Goal: Obtain resource: Download file/media

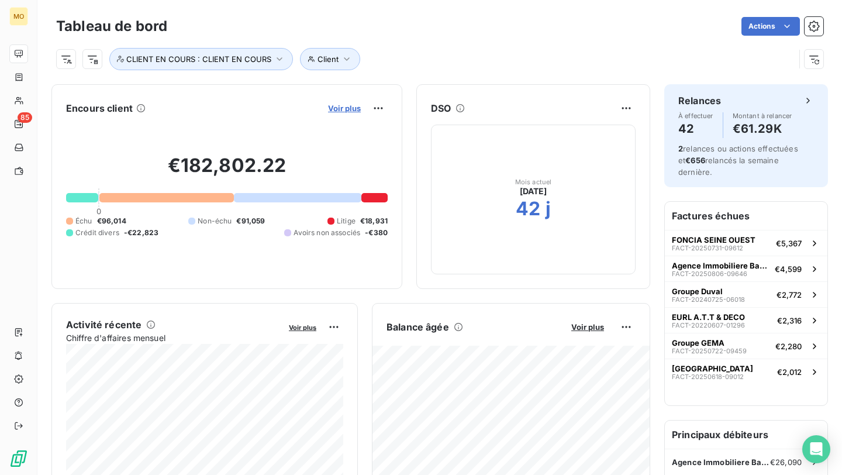
click at [357, 108] on span "Voir plus" at bounding box center [344, 108] width 33 height 9
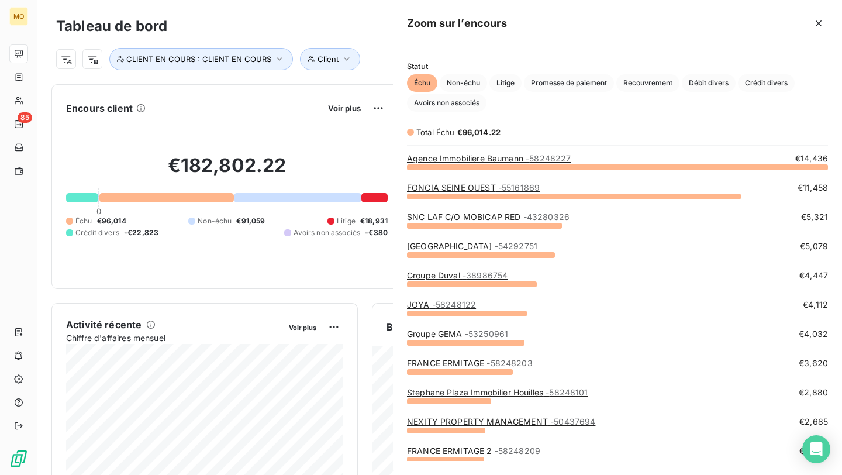
scroll to position [308, 449]
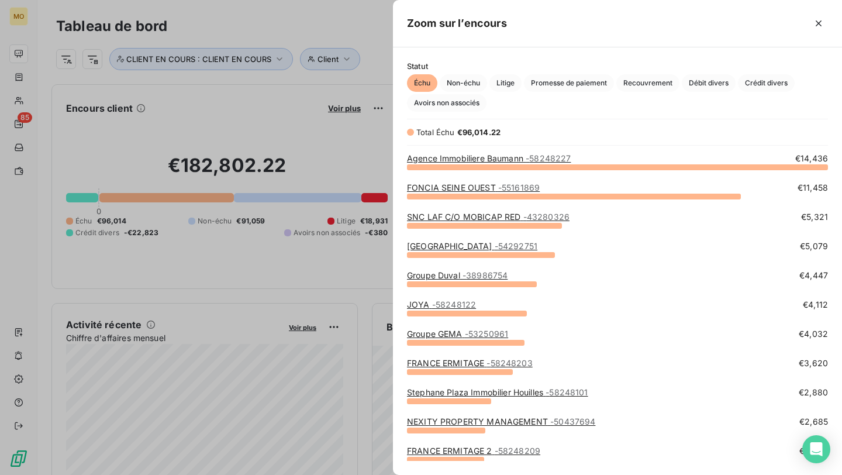
click at [513, 160] on link "Agence Immobiliere [PERSON_NAME] - 58248227" at bounding box center [489, 158] width 164 height 10
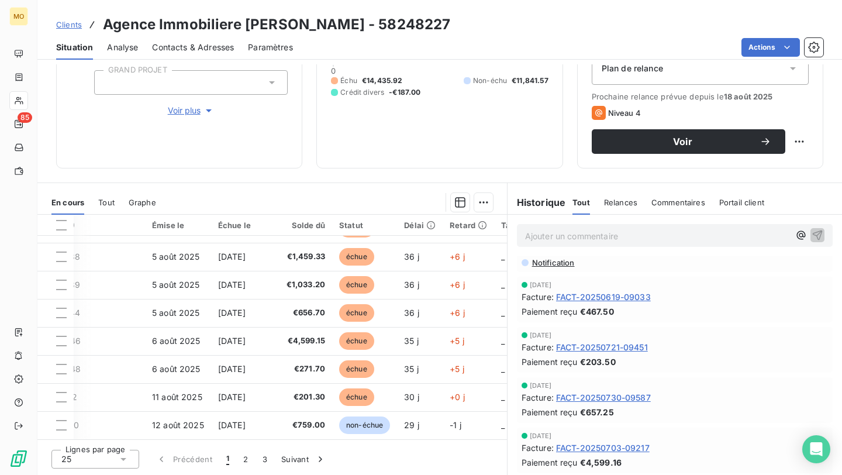
scroll to position [122, 0]
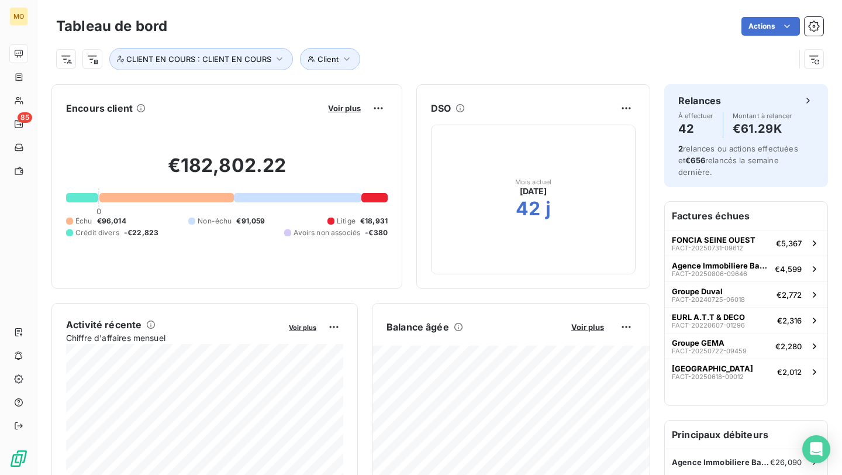
click at [347, 102] on div "Voir plus" at bounding box center [356, 108] width 63 height 19
click at [347, 104] on span "Voir plus" at bounding box center [344, 108] width 33 height 9
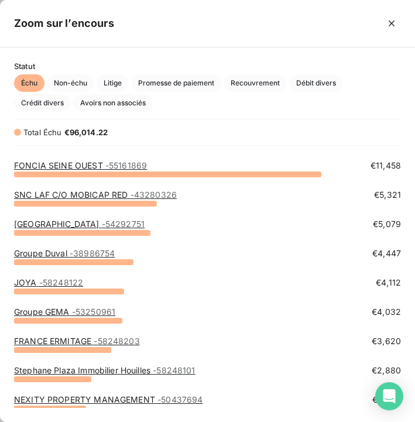
scroll to position [23, 0]
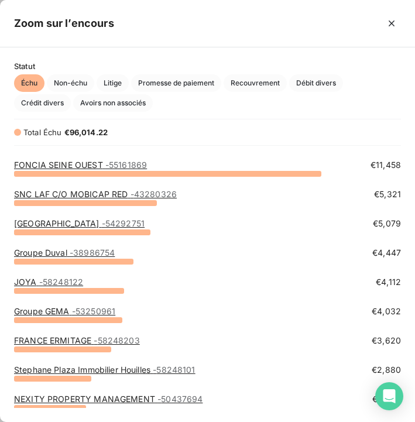
click at [63, 309] on link "Groupe GEMA - 53250961" at bounding box center [64, 311] width 101 height 10
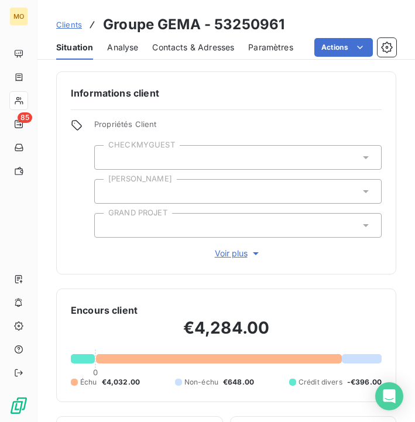
click at [180, 54] on div "Contacts & Adresses" at bounding box center [193, 47] width 82 height 25
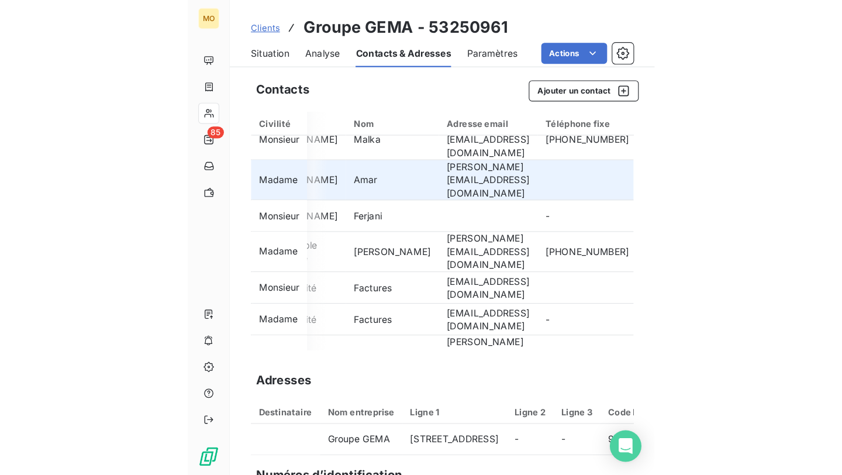
scroll to position [22, 48]
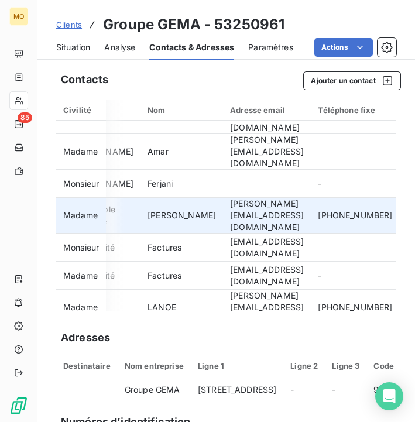
click at [243, 198] on td "l.lanoe@eureka-education.fr" at bounding box center [267, 216] width 88 height 36
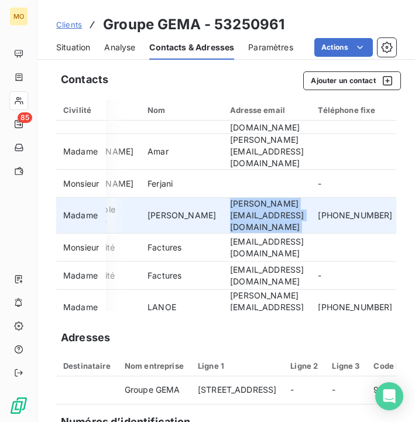
click at [243, 198] on td "l.lanoe@eureka-education.fr" at bounding box center [267, 216] width 88 height 36
copy td "l.lanoe@eureka-education.fr"
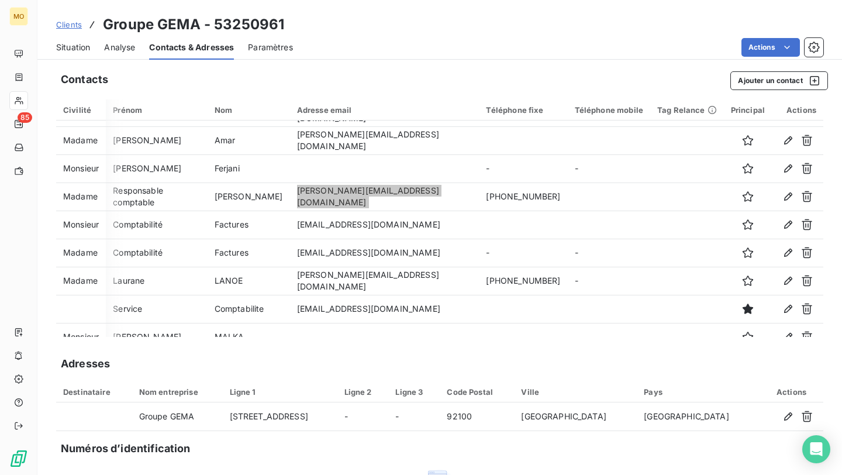
scroll to position [22, 0]
click at [81, 49] on span "Situation" at bounding box center [73, 48] width 34 height 12
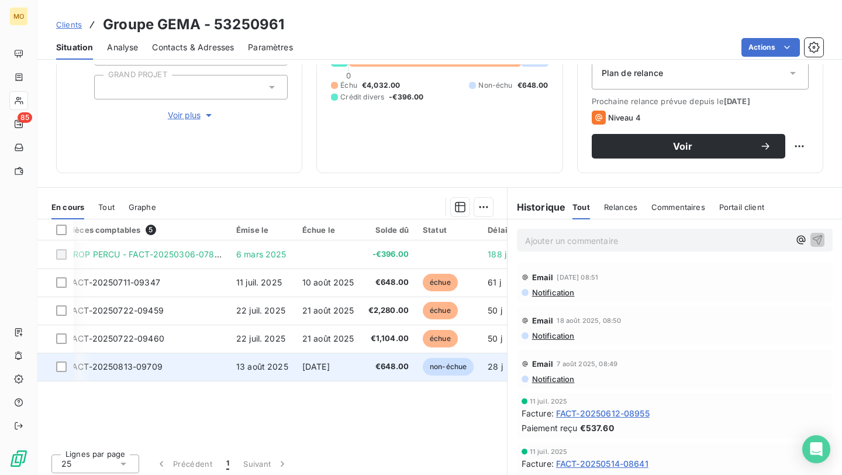
scroll to position [0, 0]
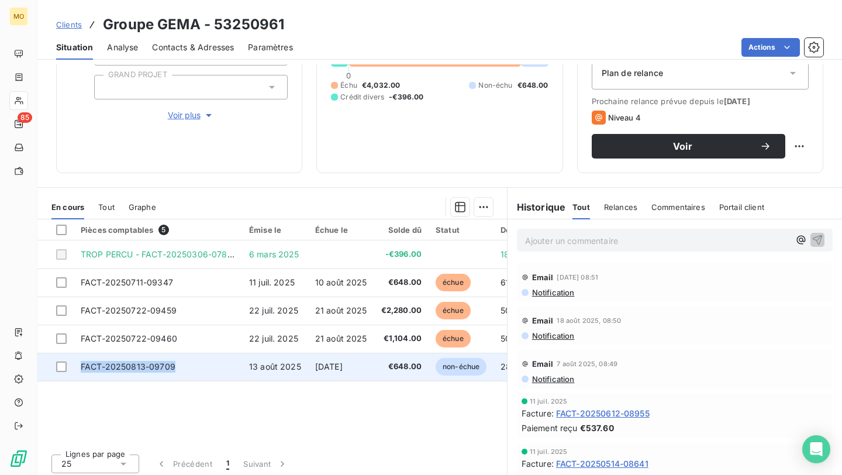
copy span "FACT-20250813-09709"
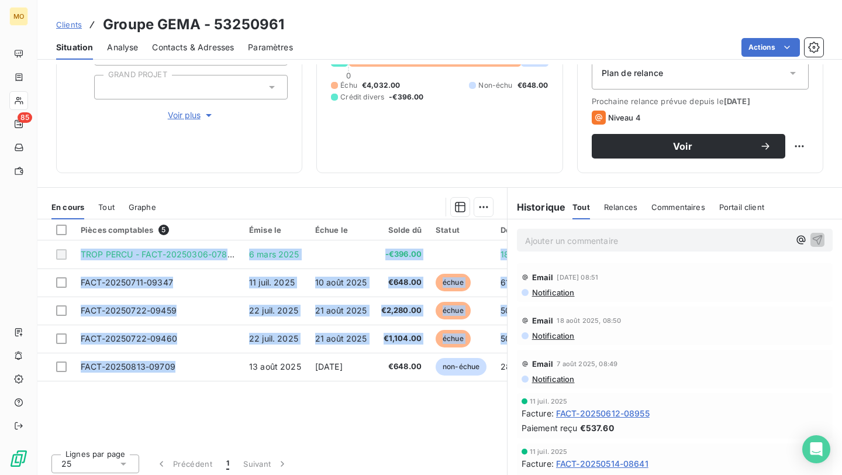
drag, startPoint x: 179, startPoint y: 364, endPoint x: 119, endPoint y: 416, distance: 80.0
click at [119, 416] on div "Pièces comptables 5 Émise le Échue le Solde dû Statut Délai Retard Tag Relance …" at bounding box center [272, 331] width 470 height 225
click at [752, 51] on html "MO 85 Clients Groupe GEMA - 53250961 Situation Analyse Contacts & Adresses Para…" at bounding box center [421, 237] width 842 height 475
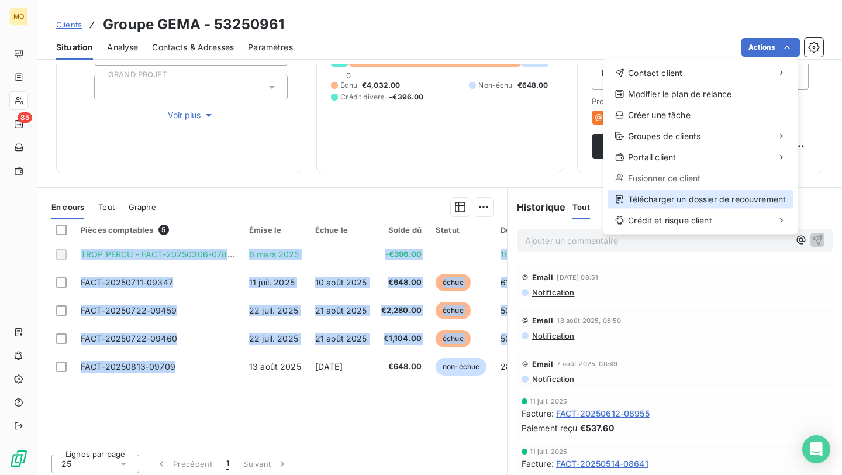
click at [639, 199] on div "Télécharger un dossier de recouvrement" at bounding box center [700, 199] width 185 height 19
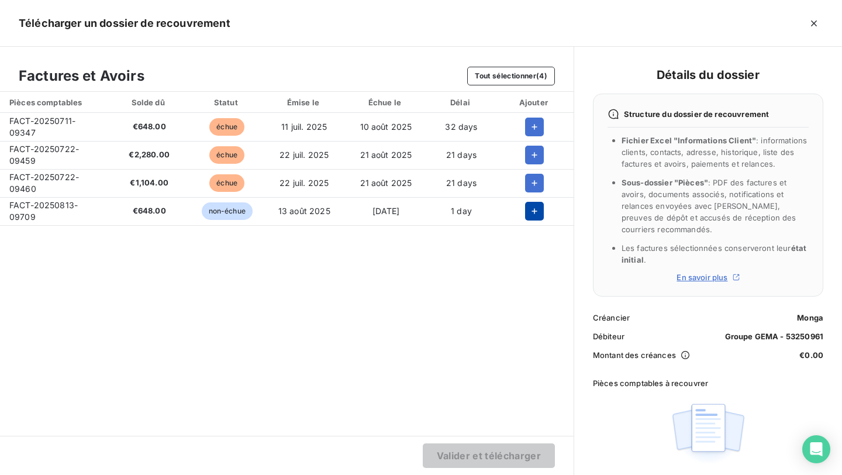
click at [526, 218] on button "button" at bounding box center [534, 211] width 19 height 19
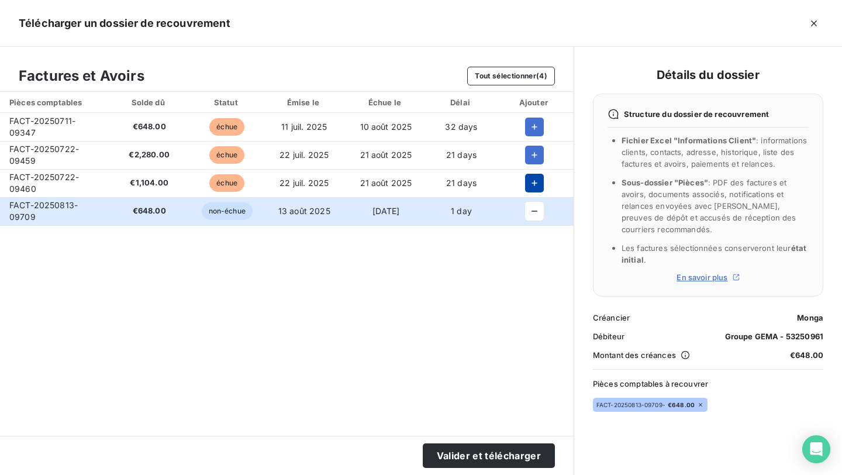
click at [529, 185] on icon "button" at bounding box center [535, 183] width 12 height 12
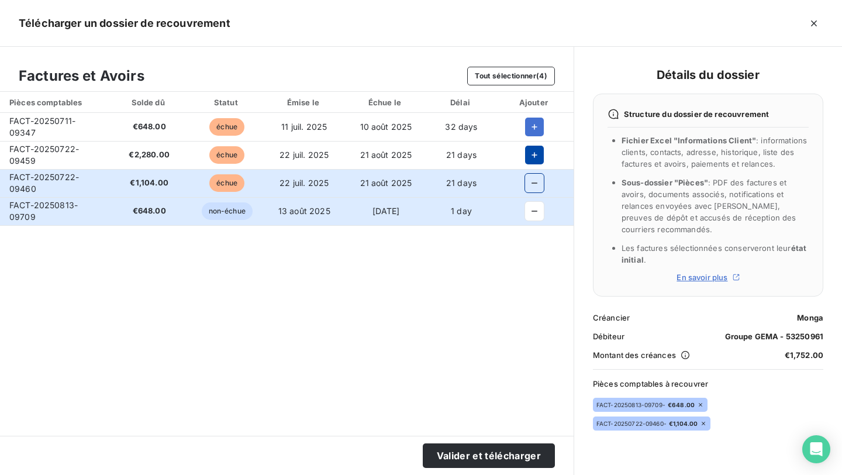
click at [532, 154] on icon "button" at bounding box center [535, 155] width 6 height 6
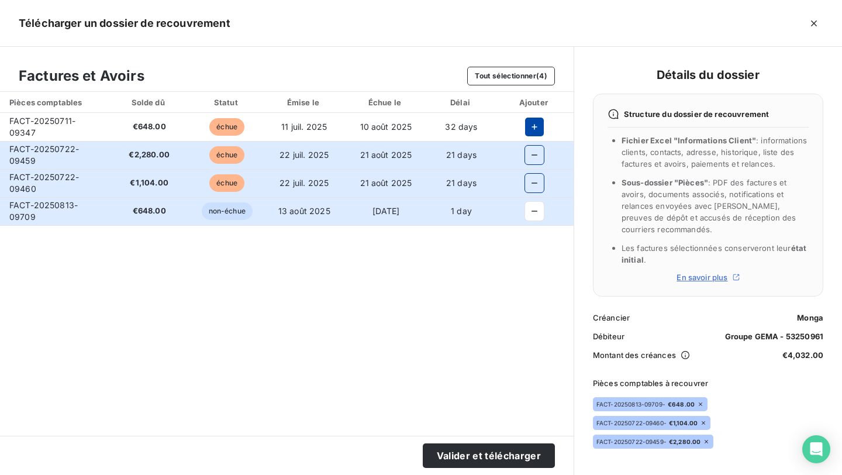
click at [531, 119] on button "button" at bounding box center [534, 127] width 19 height 19
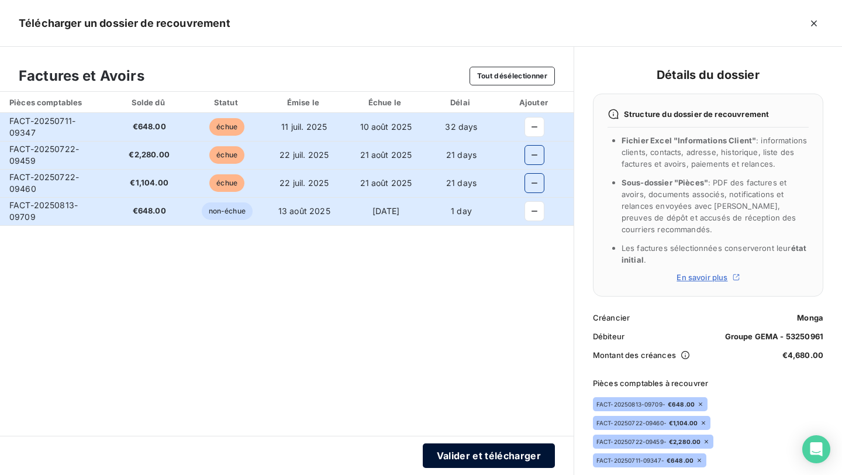
click at [495, 448] on button "Valider et télécharger" at bounding box center [489, 455] width 132 height 25
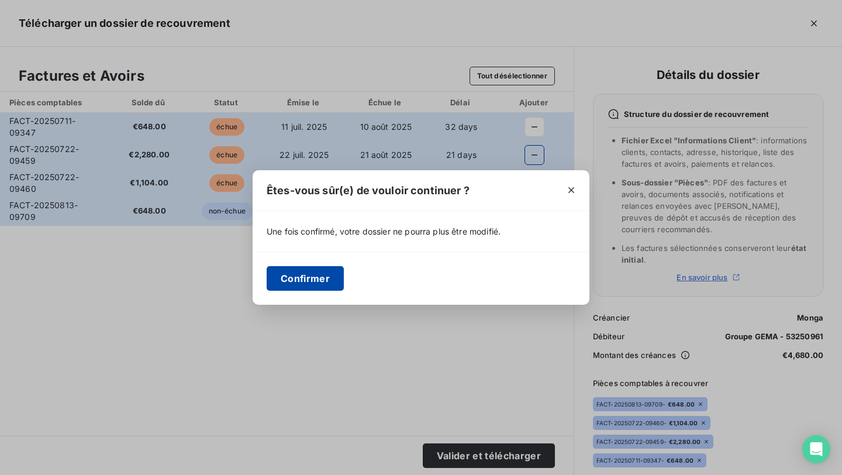
click at [311, 285] on button "Confirmer" at bounding box center [305, 278] width 77 height 25
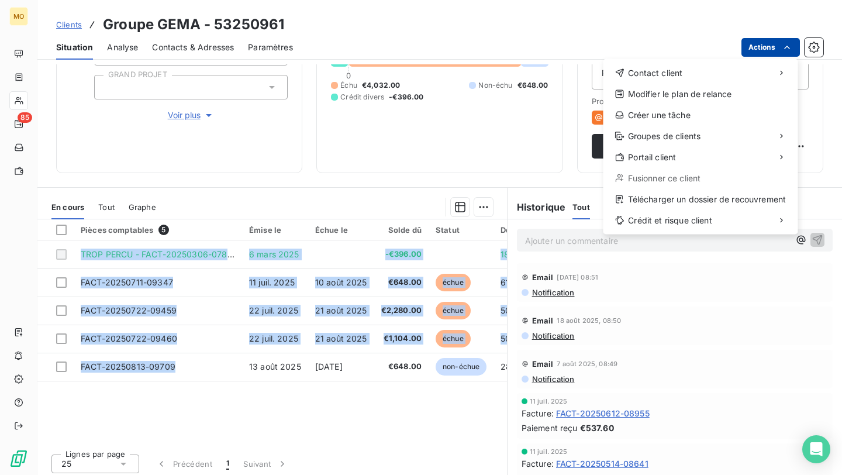
click at [758, 47] on html "MO 85 Clients Groupe GEMA - 53250961 Situation Analyse Contacts & Adresses Para…" at bounding box center [421, 237] width 842 height 475
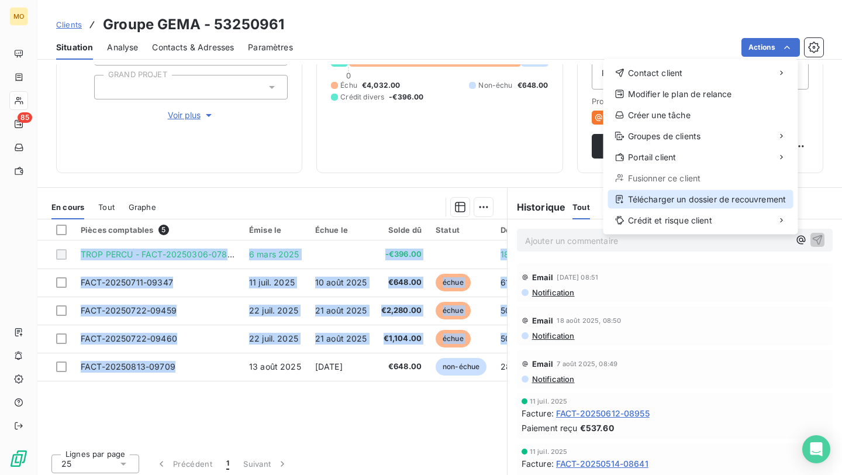
click at [637, 195] on div "Télécharger un dossier de recouvrement" at bounding box center [700, 199] width 185 height 19
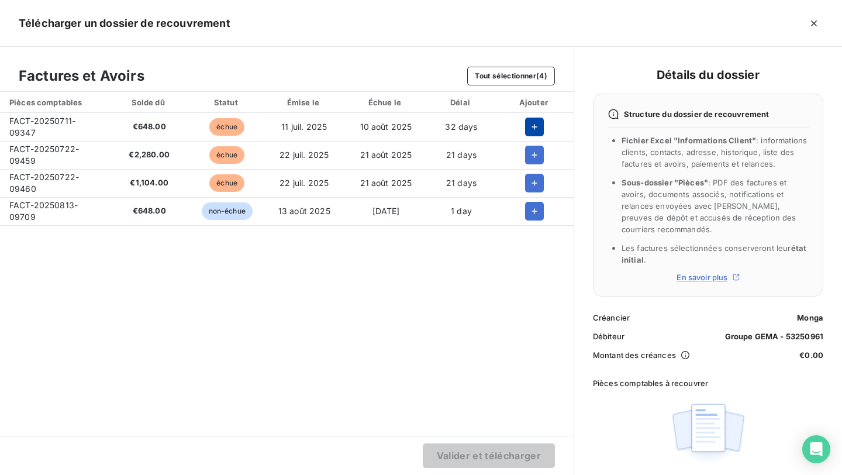
click at [529, 121] on icon "button" at bounding box center [535, 127] width 12 height 12
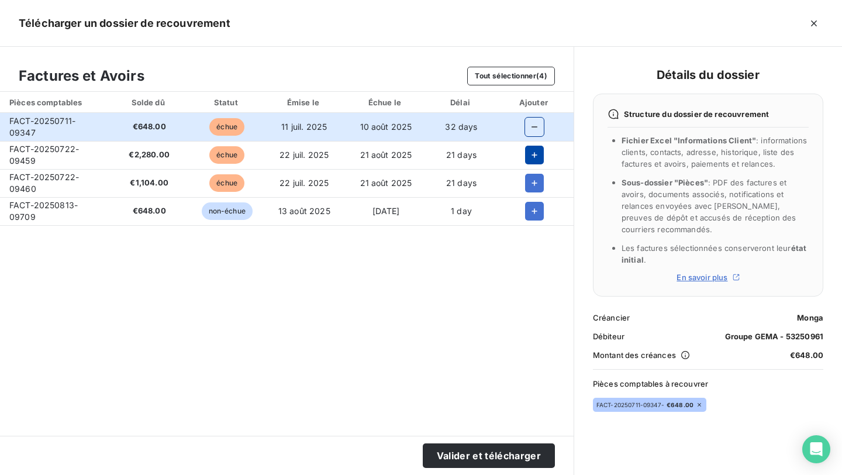
click at [529, 159] on icon "button" at bounding box center [535, 155] width 12 height 12
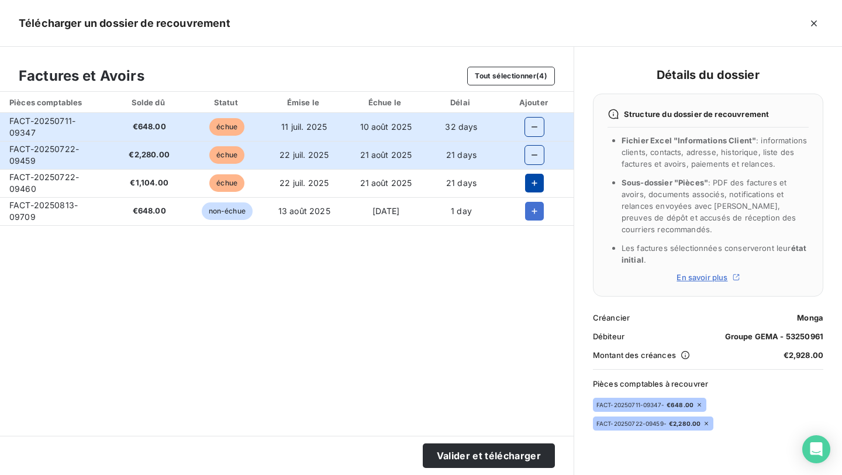
click at [530, 190] on button "button" at bounding box center [534, 183] width 19 height 19
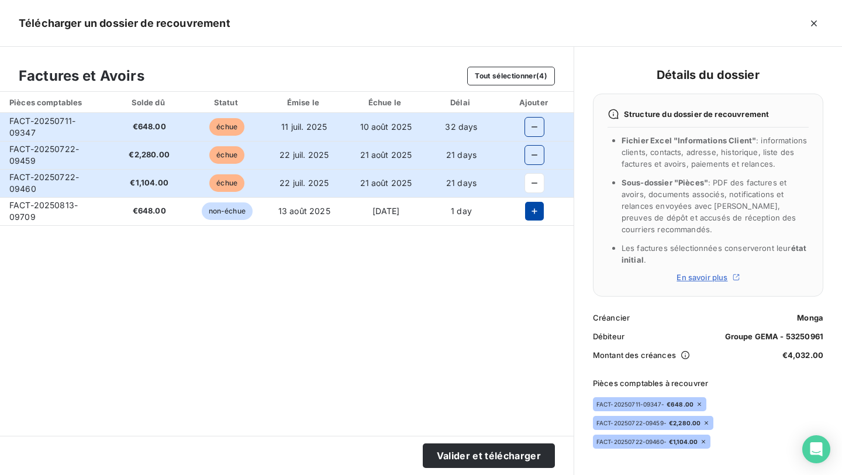
click at [532, 210] on icon "button" at bounding box center [535, 211] width 6 height 6
